Goal: Task Accomplishment & Management: Use online tool/utility

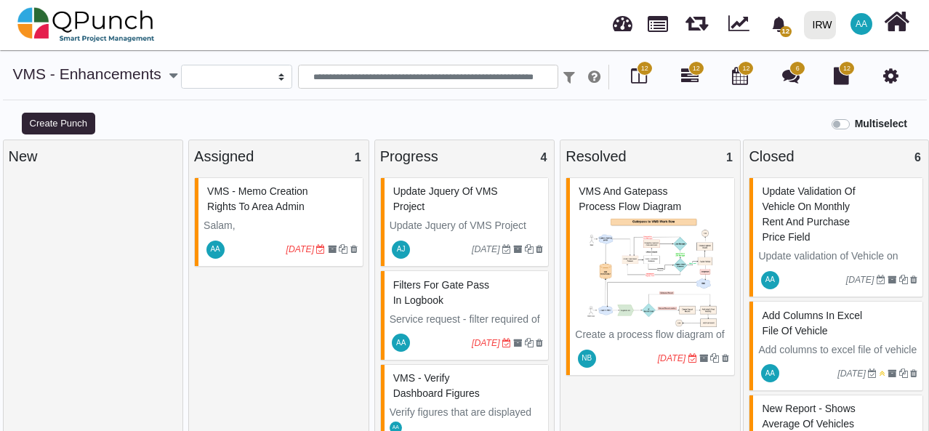
select select
click at [898, 24] on icon at bounding box center [896, 22] width 25 height 28
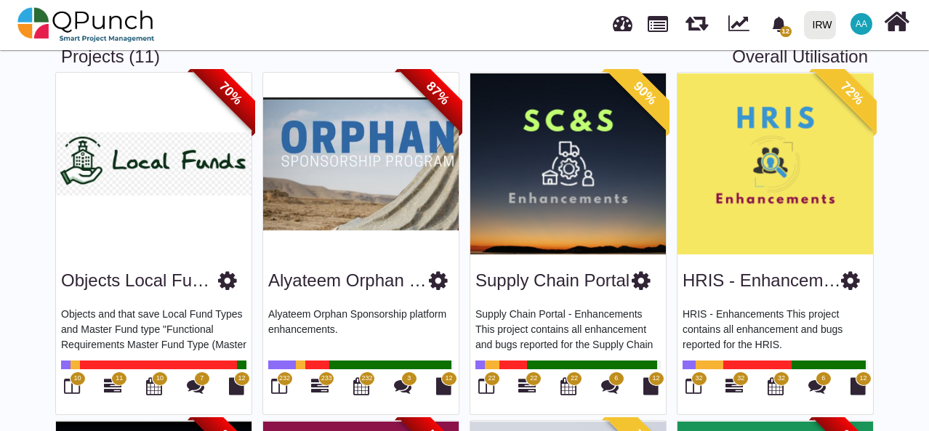
scroll to position [145, 0]
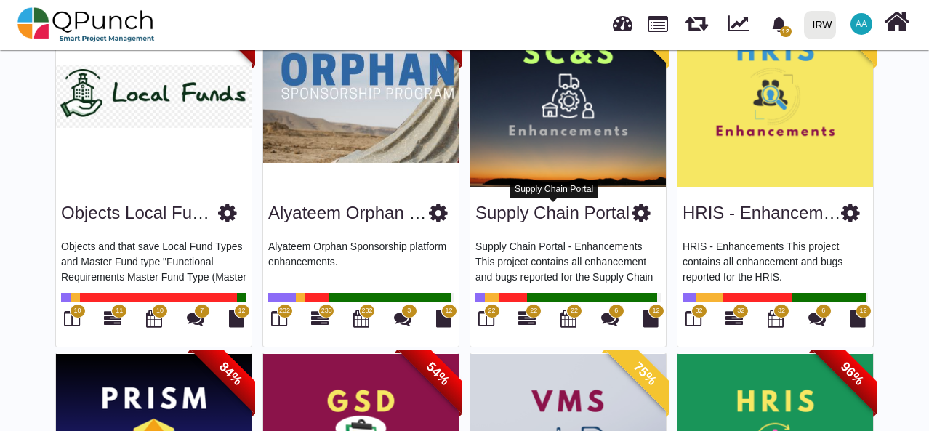
click at [566, 132] on img at bounding box center [568, 96] width 196 height 182
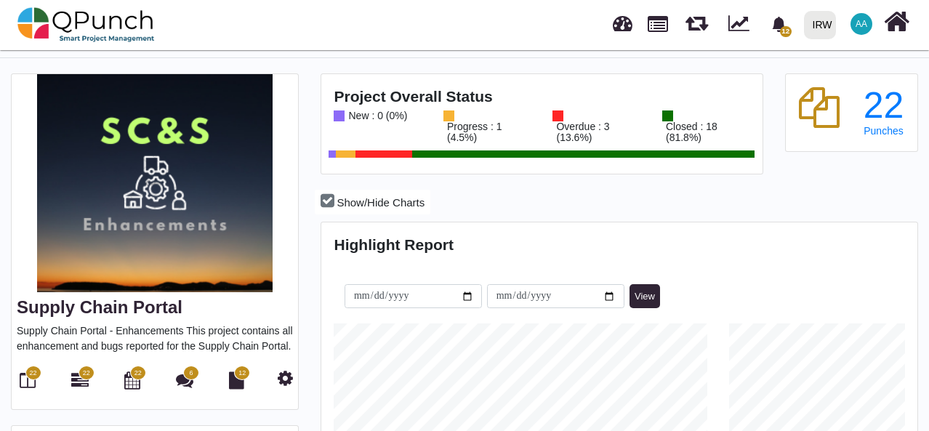
scroll to position [145, 0]
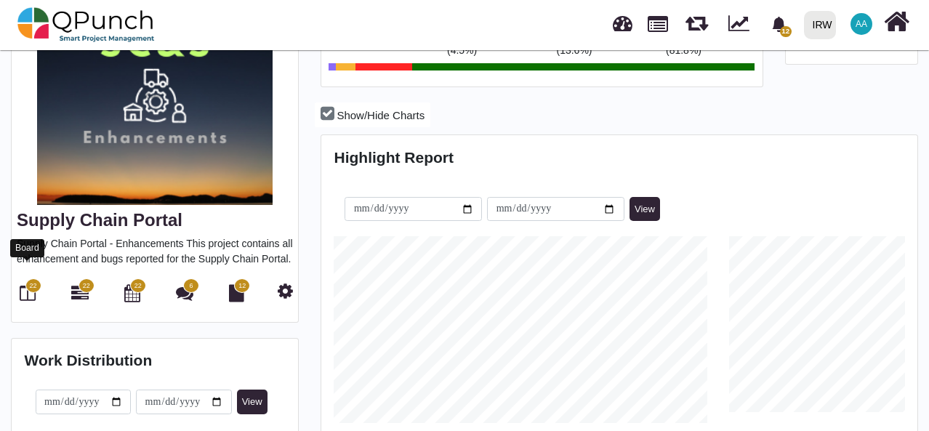
click at [25, 284] on icon at bounding box center [28, 292] width 16 height 17
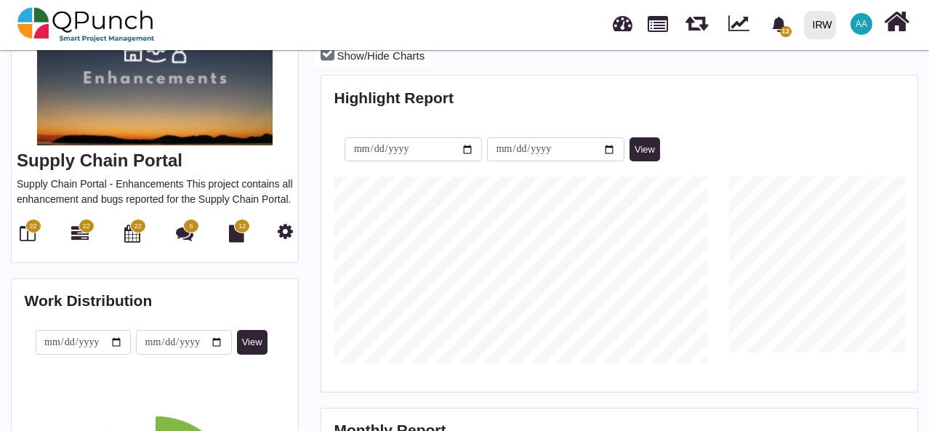
scroll to position [420, 0]
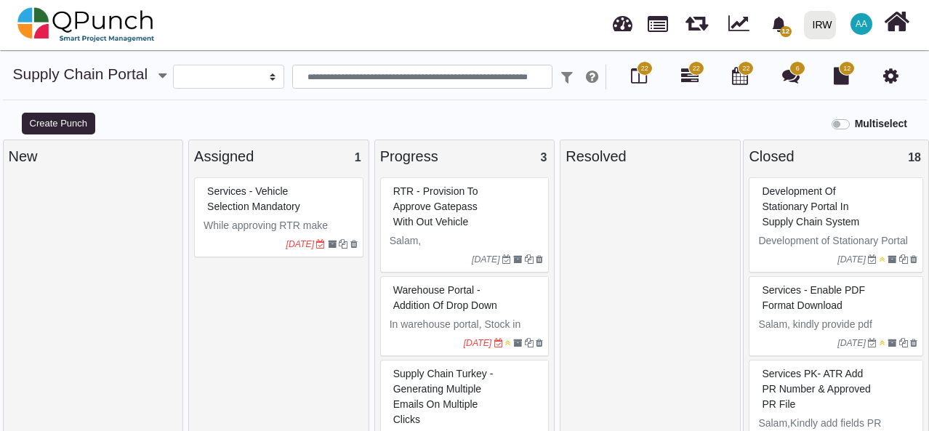
select select
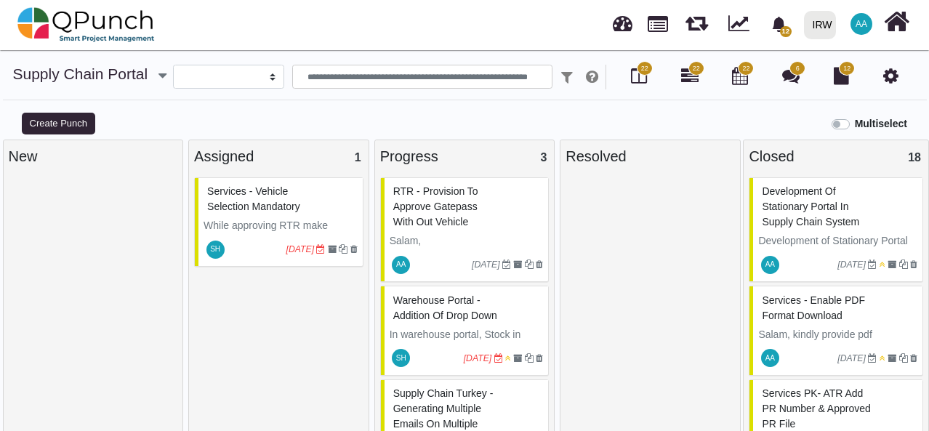
scroll to position [14, 0]
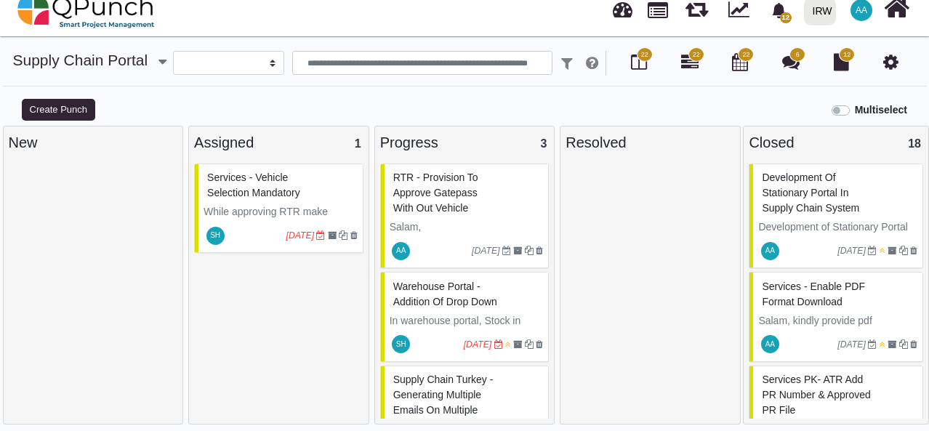
click at [316, 196] on div "Services - Vehicle selection mandatory" at bounding box center [281, 186] width 154 height 38
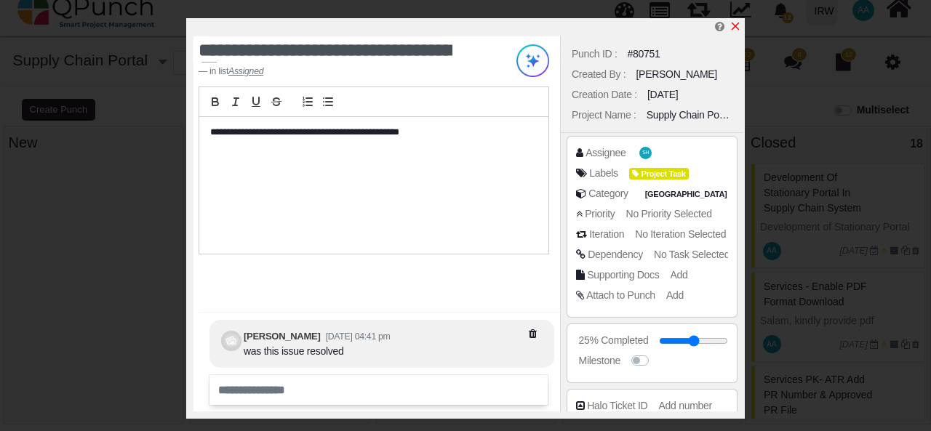
click at [737, 27] on icon "x" at bounding box center [735, 26] width 12 height 12
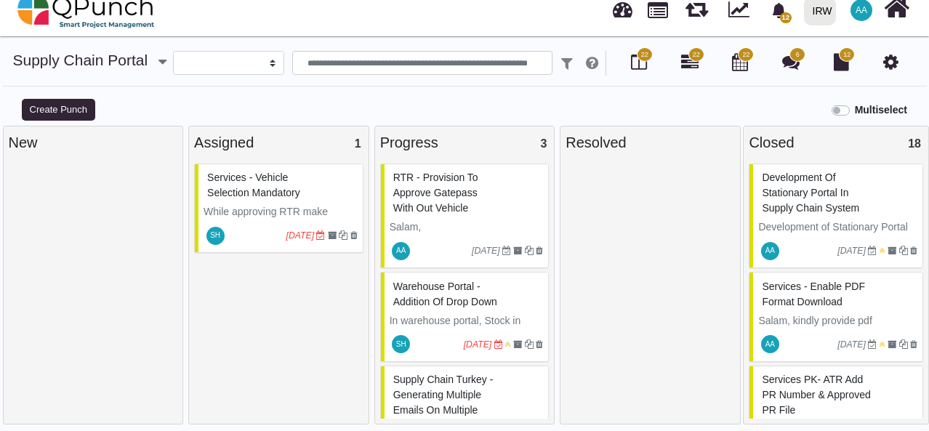
scroll to position [10, 0]
